Goal: Navigation & Orientation: Understand site structure

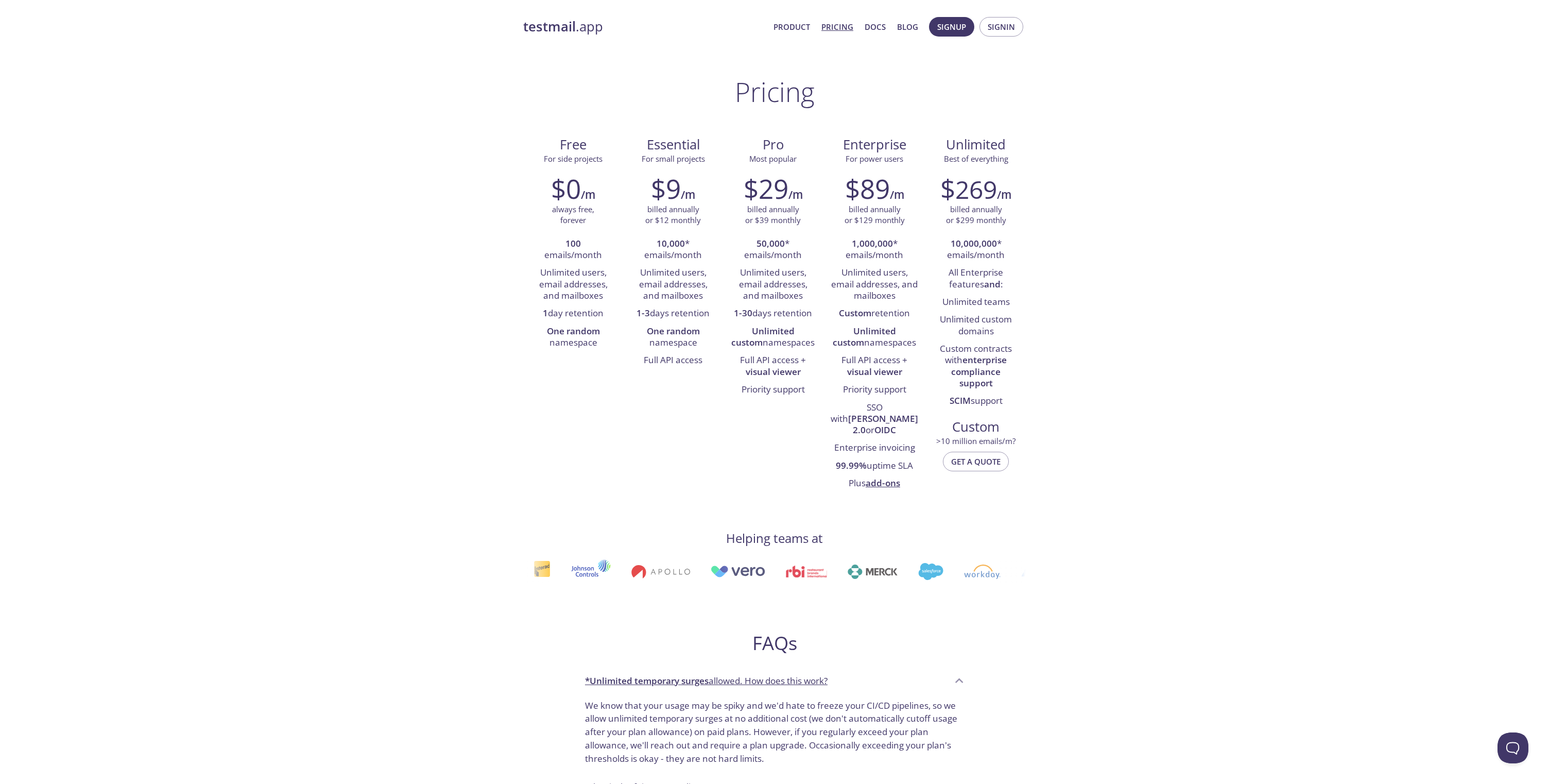
click at [584, 27] on link "testmail .app" at bounding box center [645, 27] width 242 height 18
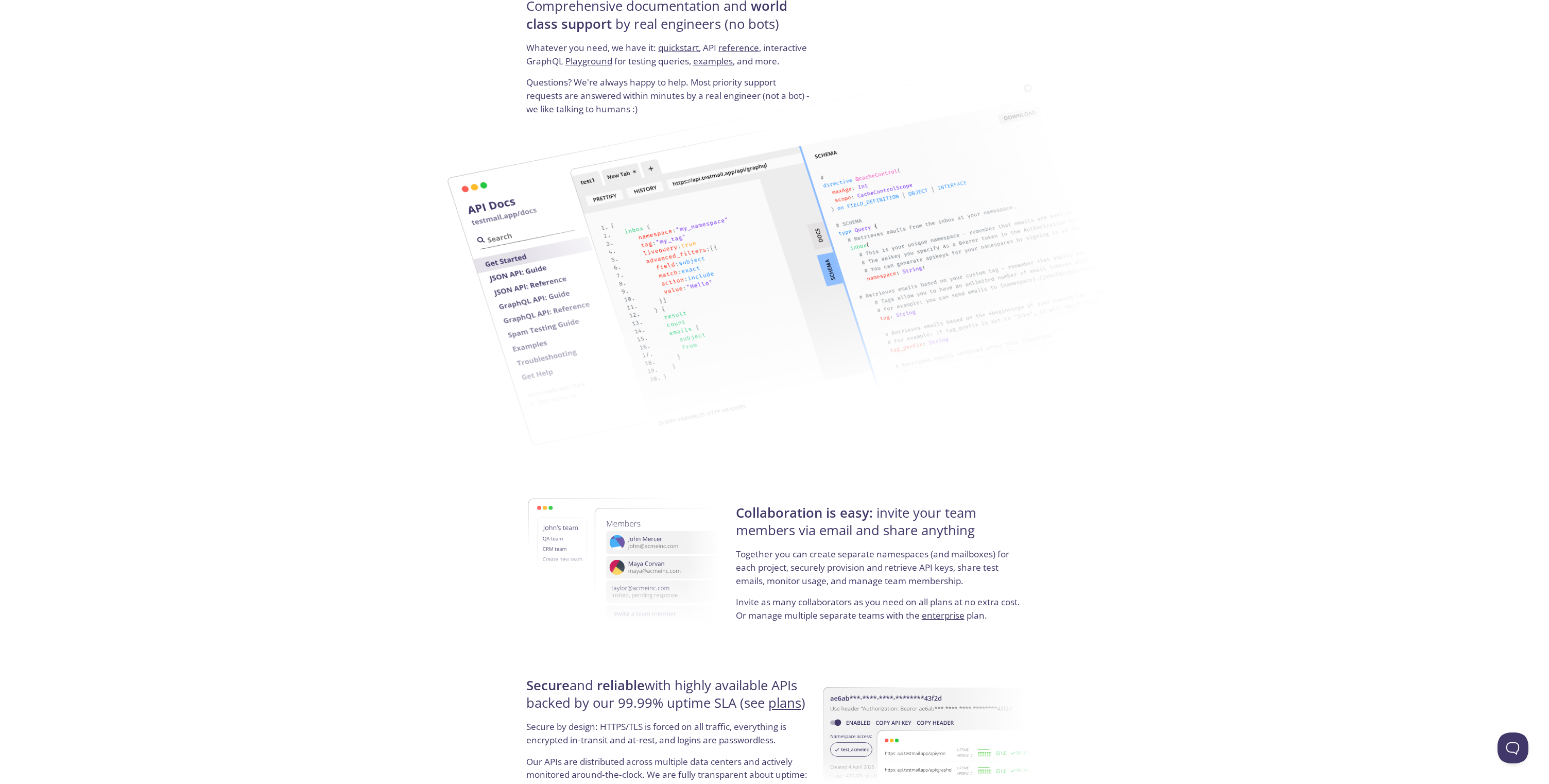
scroll to position [1571, 0]
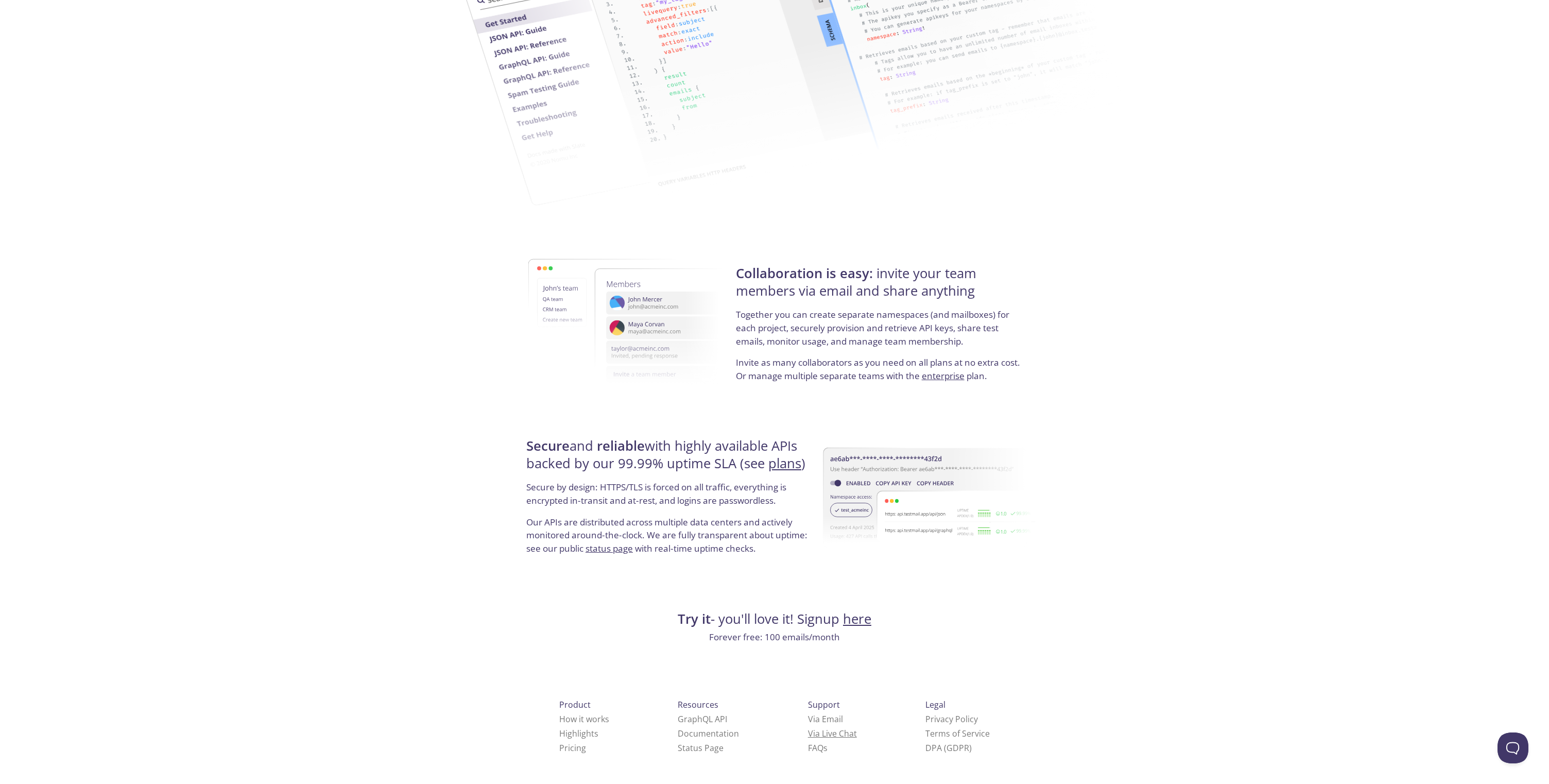
click at [808, 732] on link "Via Live Chat" at bounding box center [833, 733] width 49 height 12
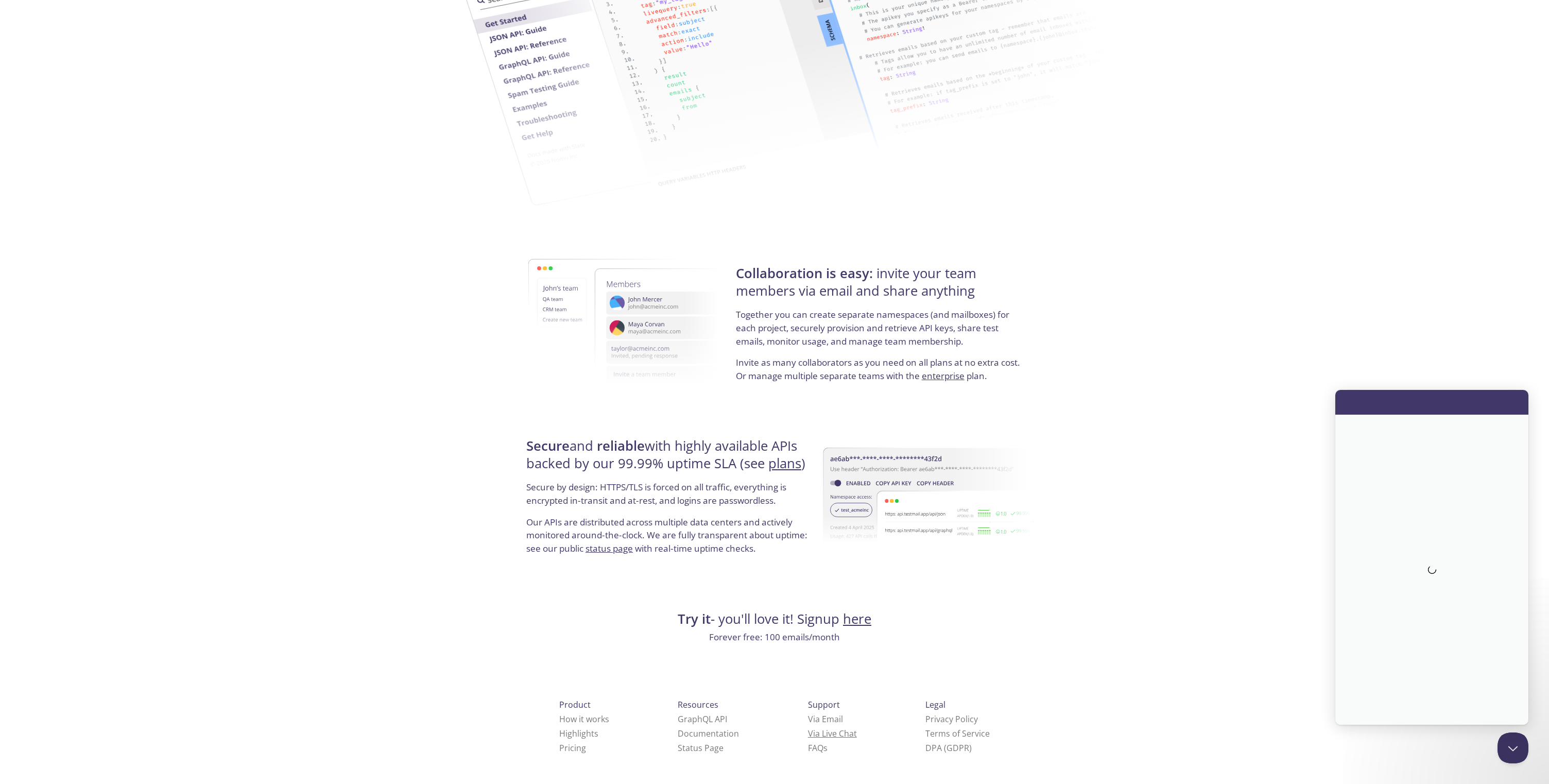
scroll to position [0, 0]
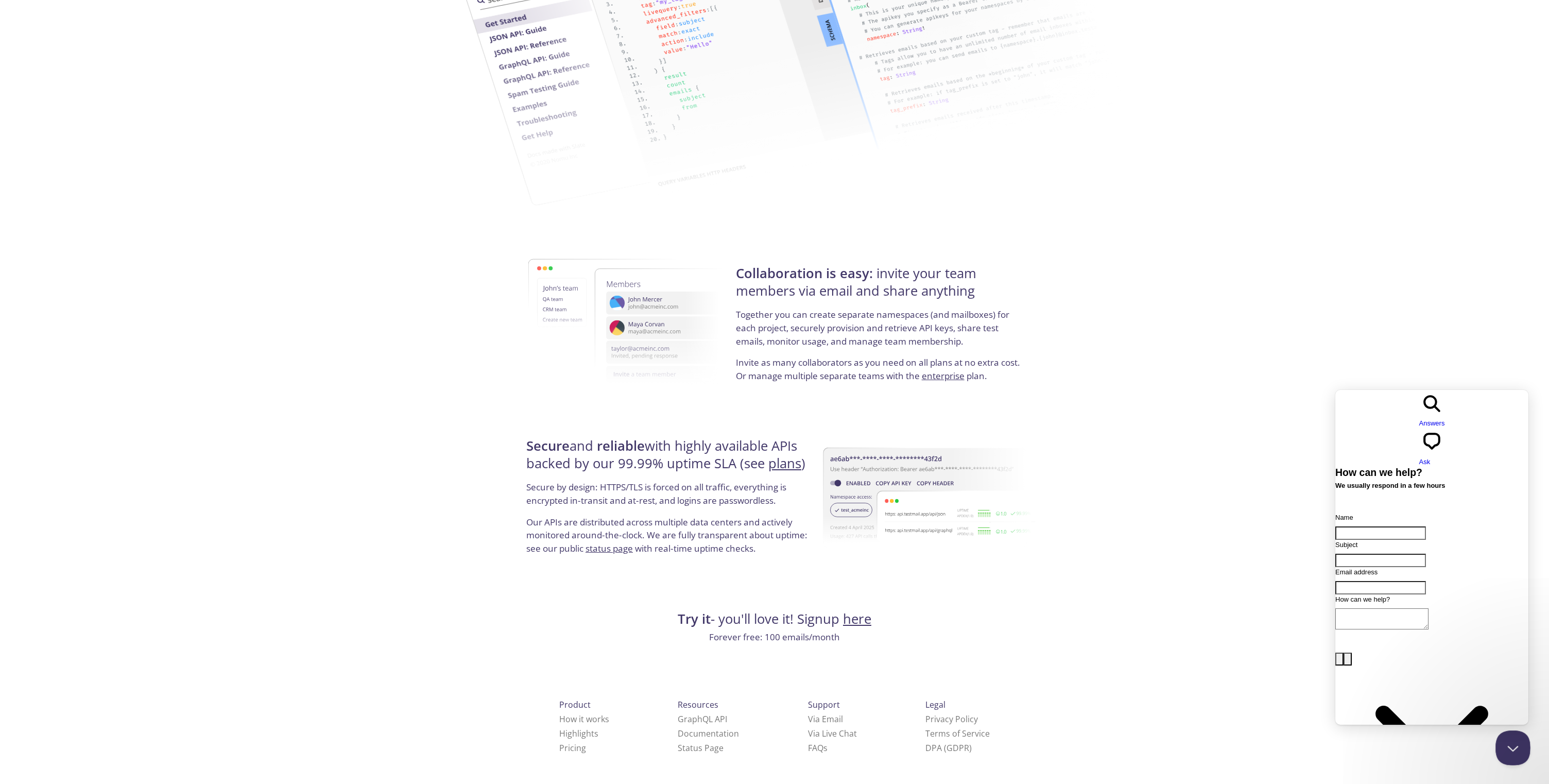
click at [1516, 749] on button "Close Beacon popover" at bounding box center [1511, 745] width 31 height 31
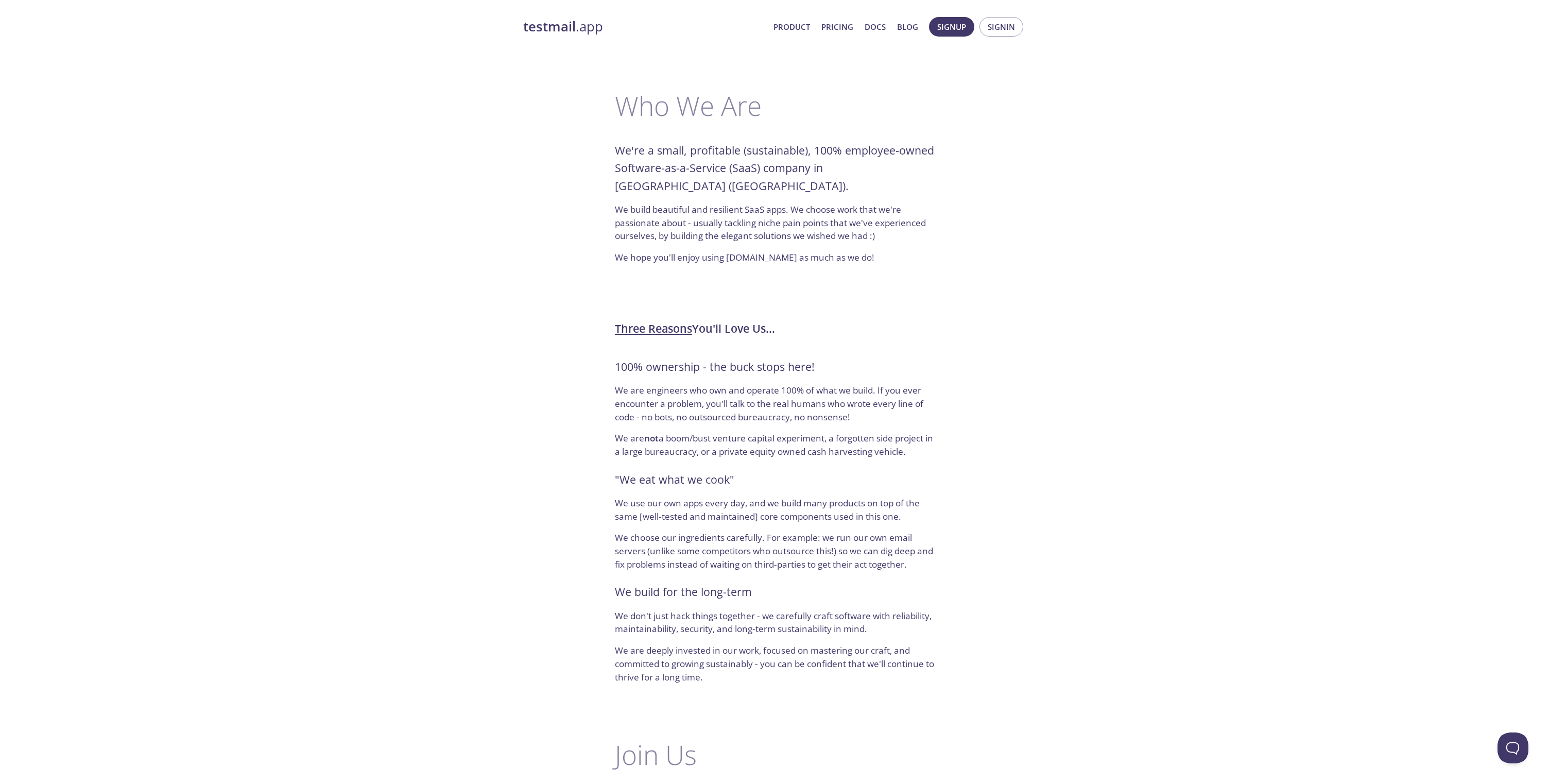
click at [1133, 308] on div "testmail .app Product Pricing Docs Blog Signup Signin Who We Are We're a small,…" at bounding box center [774, 587] width 1549 height 1154
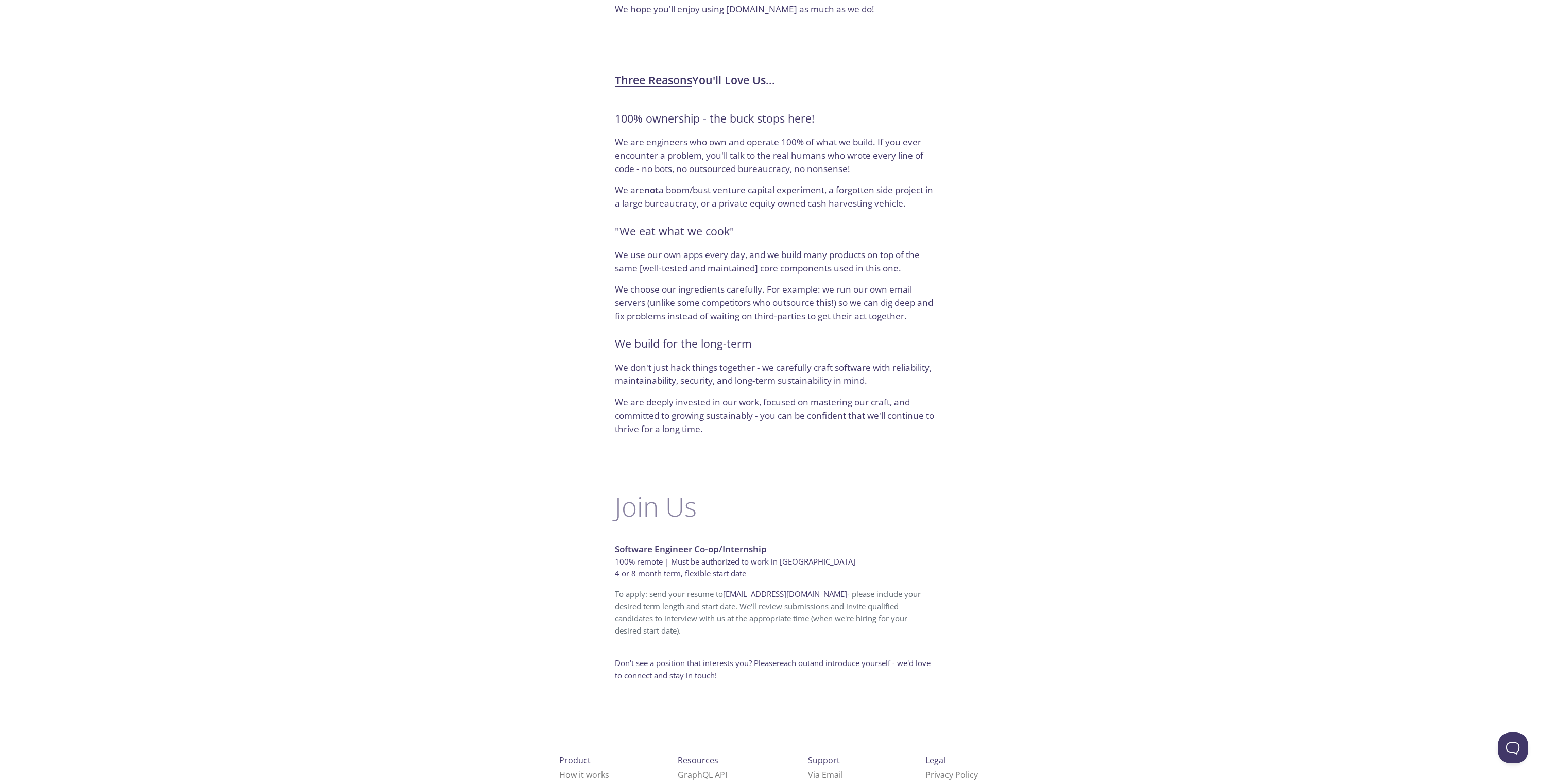
scroll to position [275, 0]
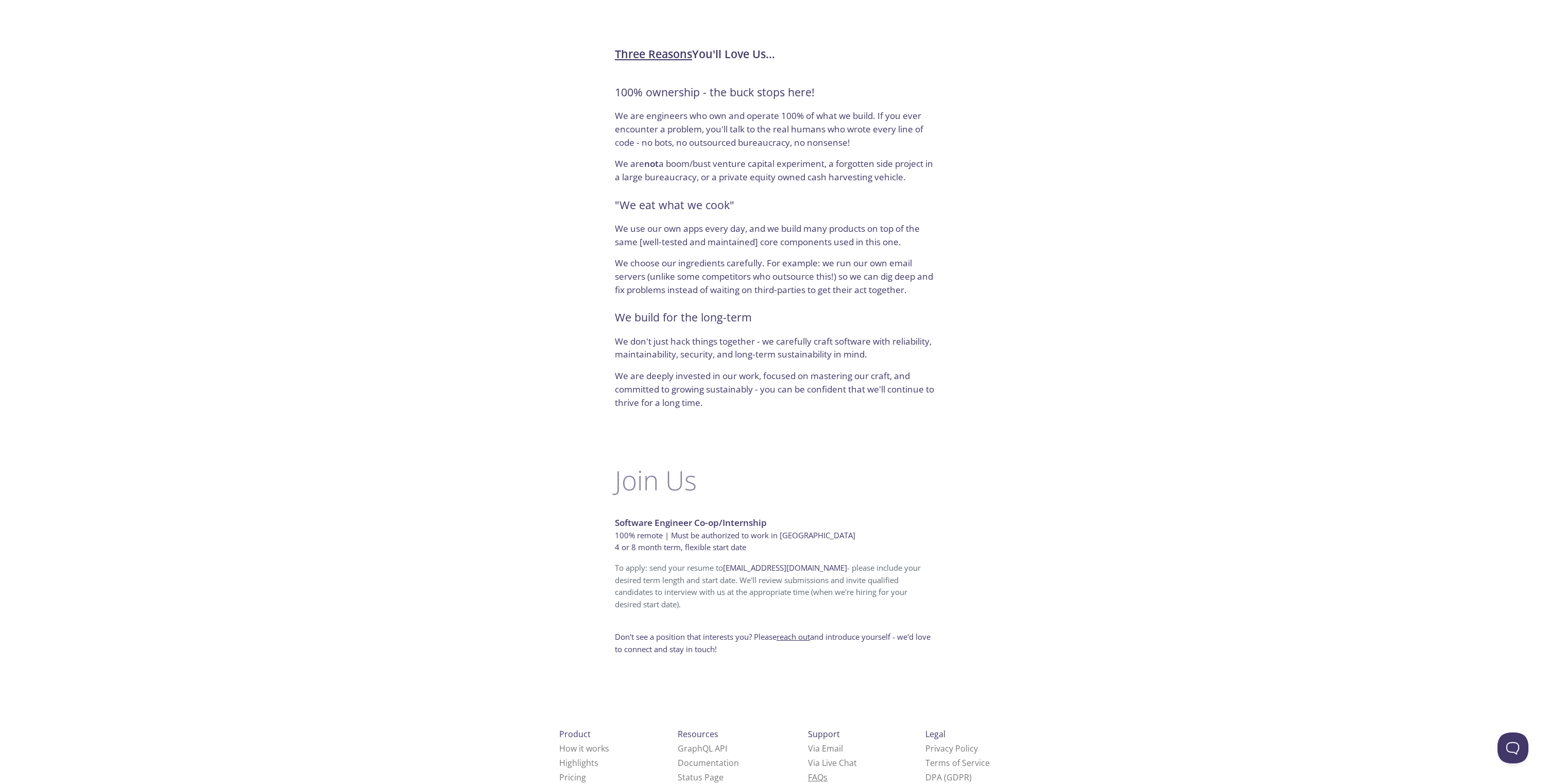
click at [808, 772] on link "FAQ s" at bounding box center [818, 777] width 20 height 12
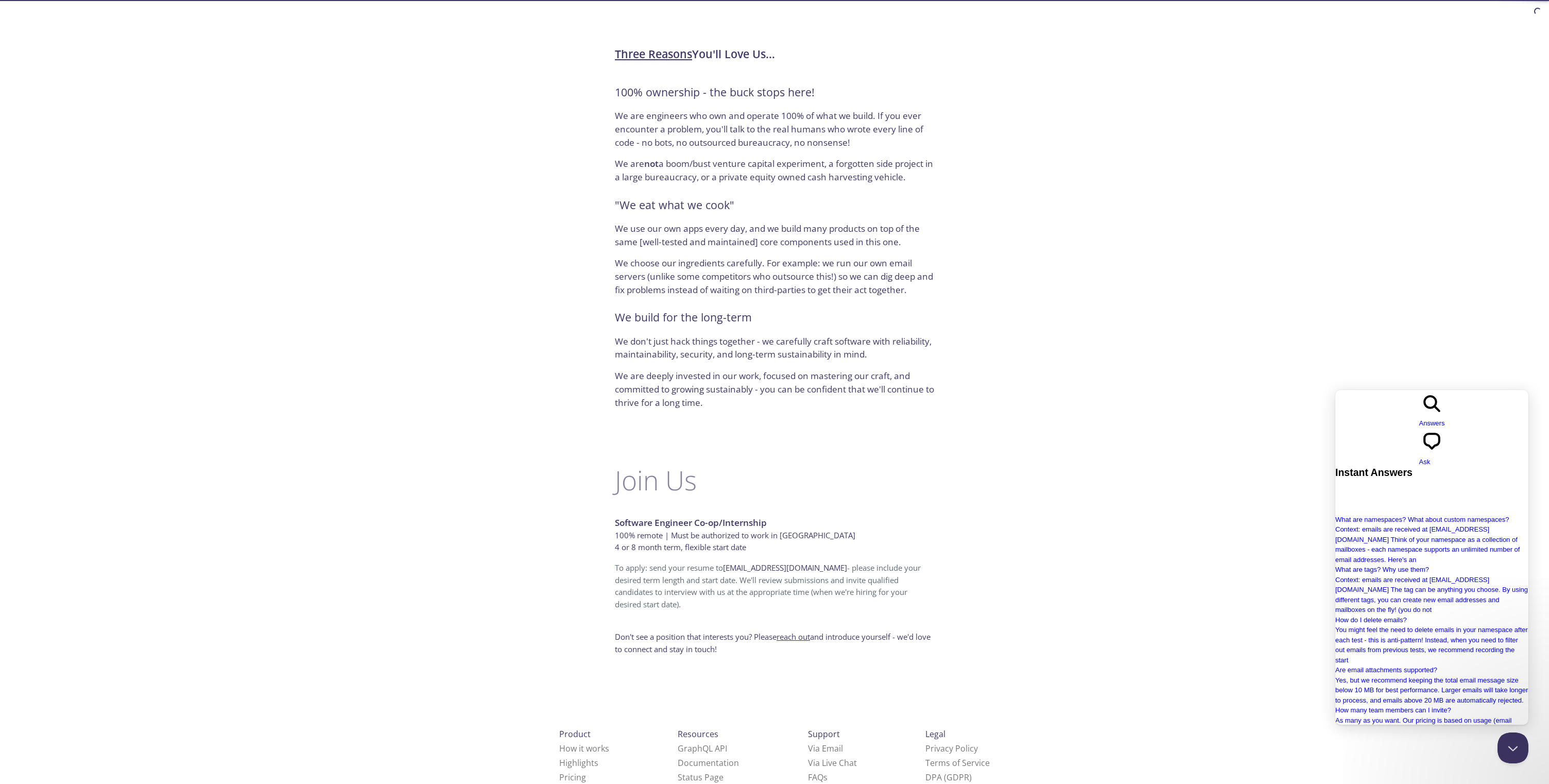
click at [1423, 350] on div "testmail .app Product Pricing Docs Blog Signup Signin Who We Are We're a small,…" at bounding box center [774, 312] width 1549 height 1154
